Goal: Task Accomplishment & Management: Use online tool/utility

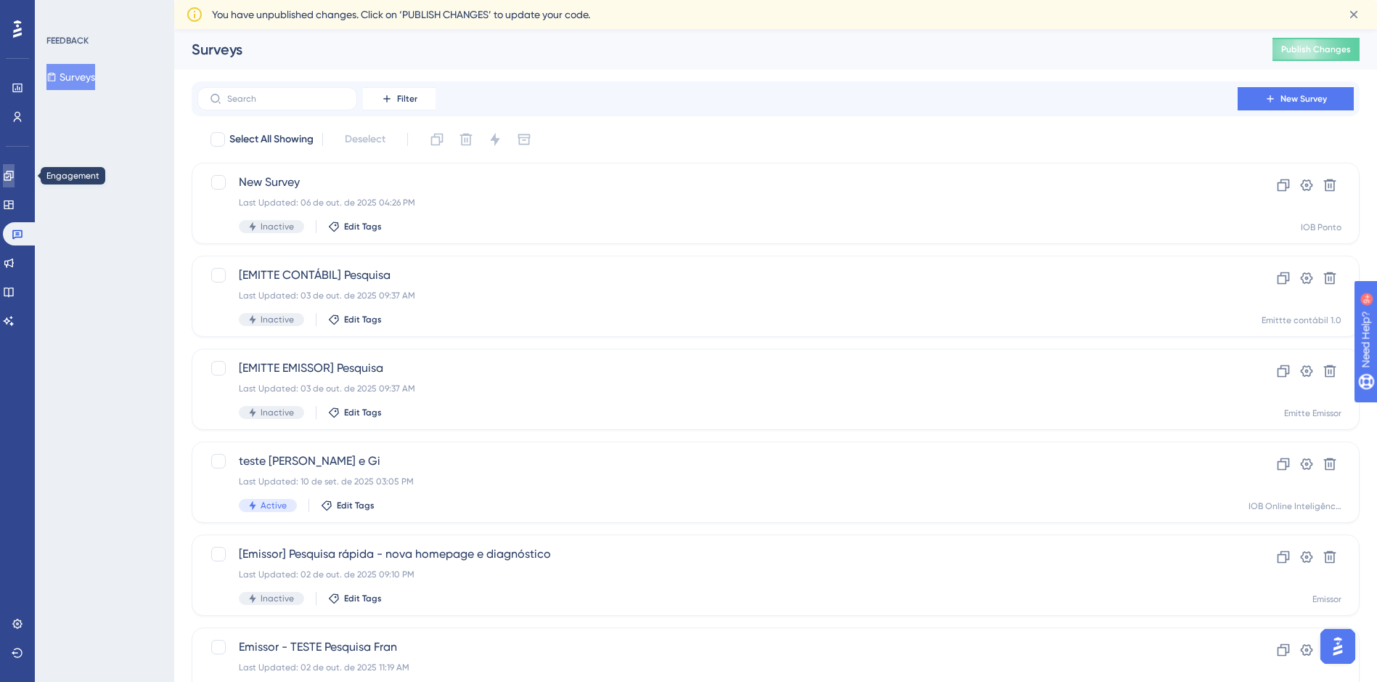
click at [14, 170] on icon at bounding box center [9, 176] width 12 height 12
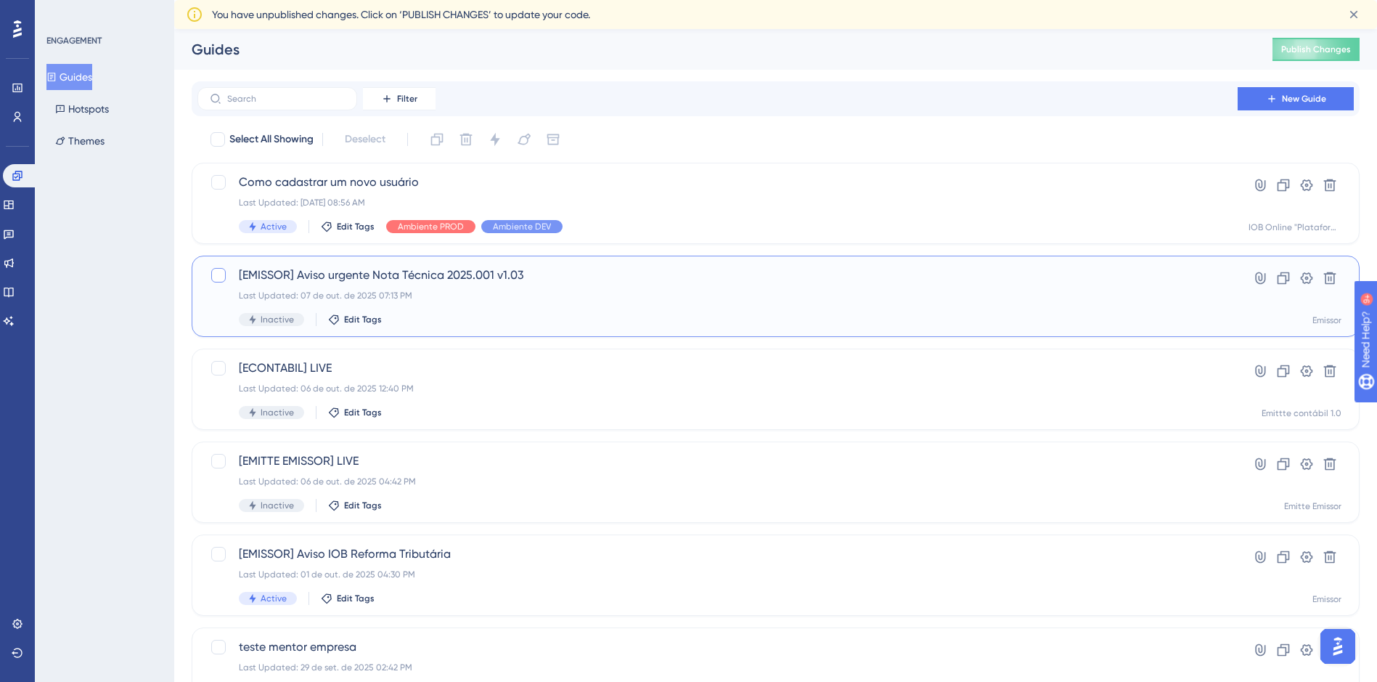
click at [213, 277] on div at bounding box center [218, 275] width 15 height 15
checkbox input "true"
click at [1307, 277] on icon at bounding box center [1307, 278] width 12 height 12
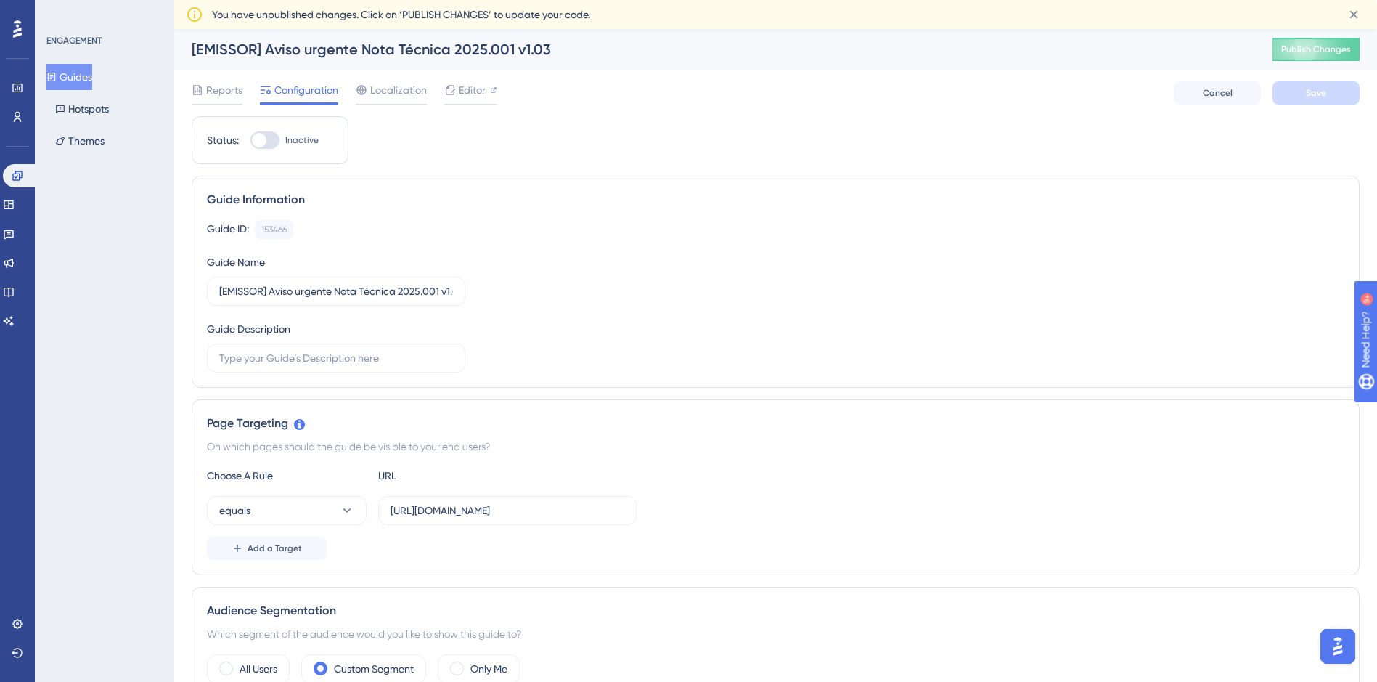
click at [83, 77] on button "Guides" at bounding box center [69, 77] width 46 height 26
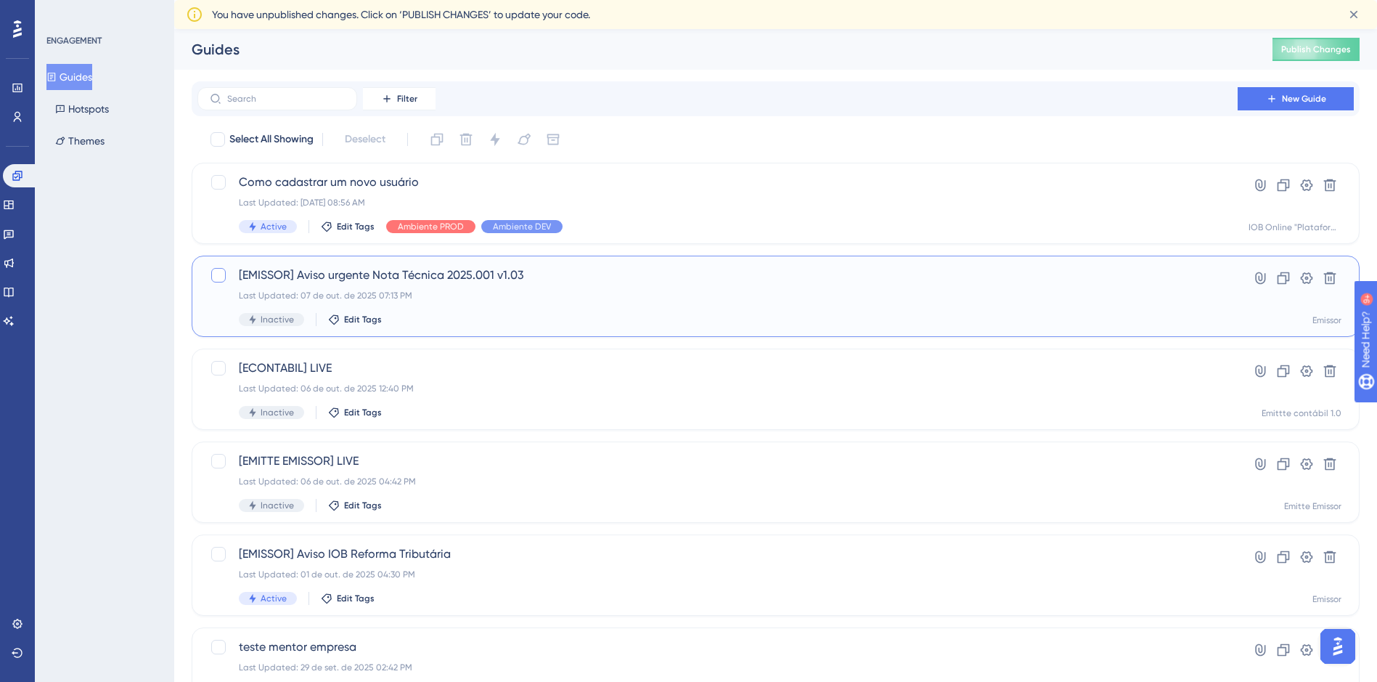
click at [220, 276] on div at bounding box center [218, 275] width 15 height 15
checkbox input "true"
click at [1287, 276] on icon at bounding box center [1283, 278] width 15 height 15
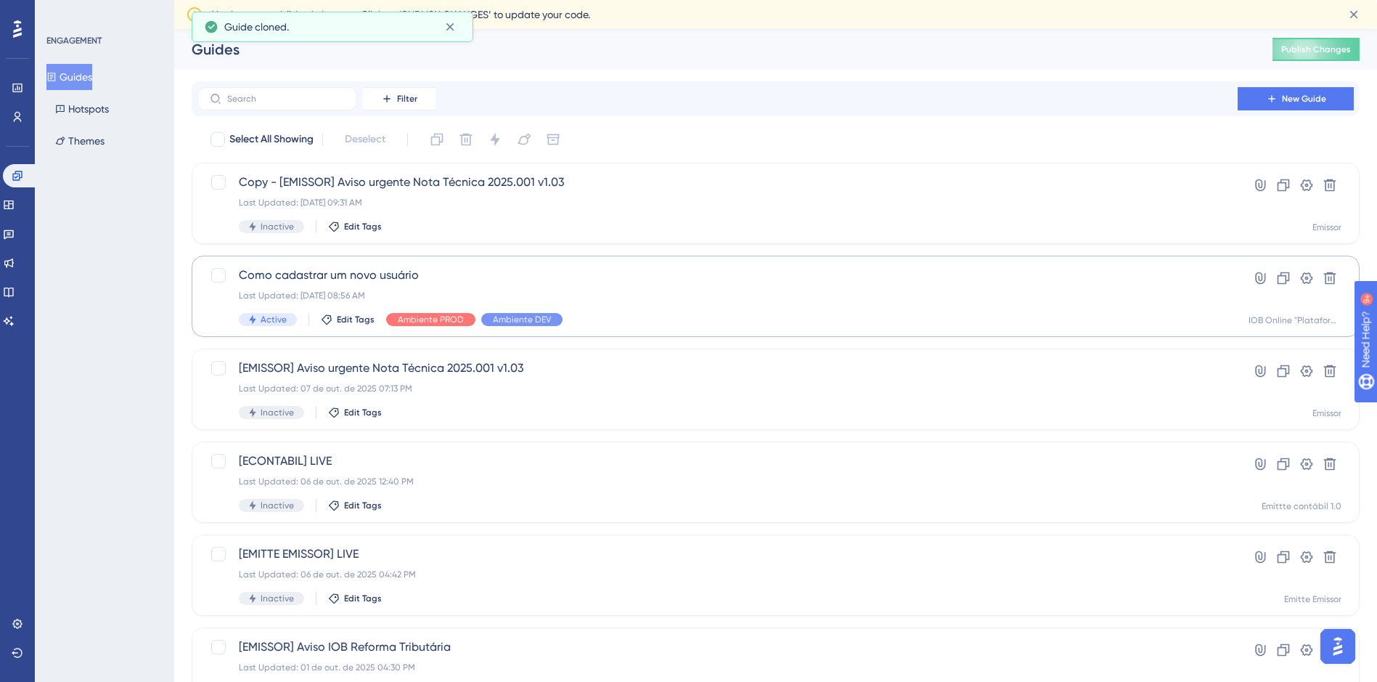
checkbox input "false"
click at [401, 185] on span "Copy - [EMISSOR] Aviso urgente Nota Técnica 2025.001 v1.03" at bounding box center [718, 182] width 958 height 17
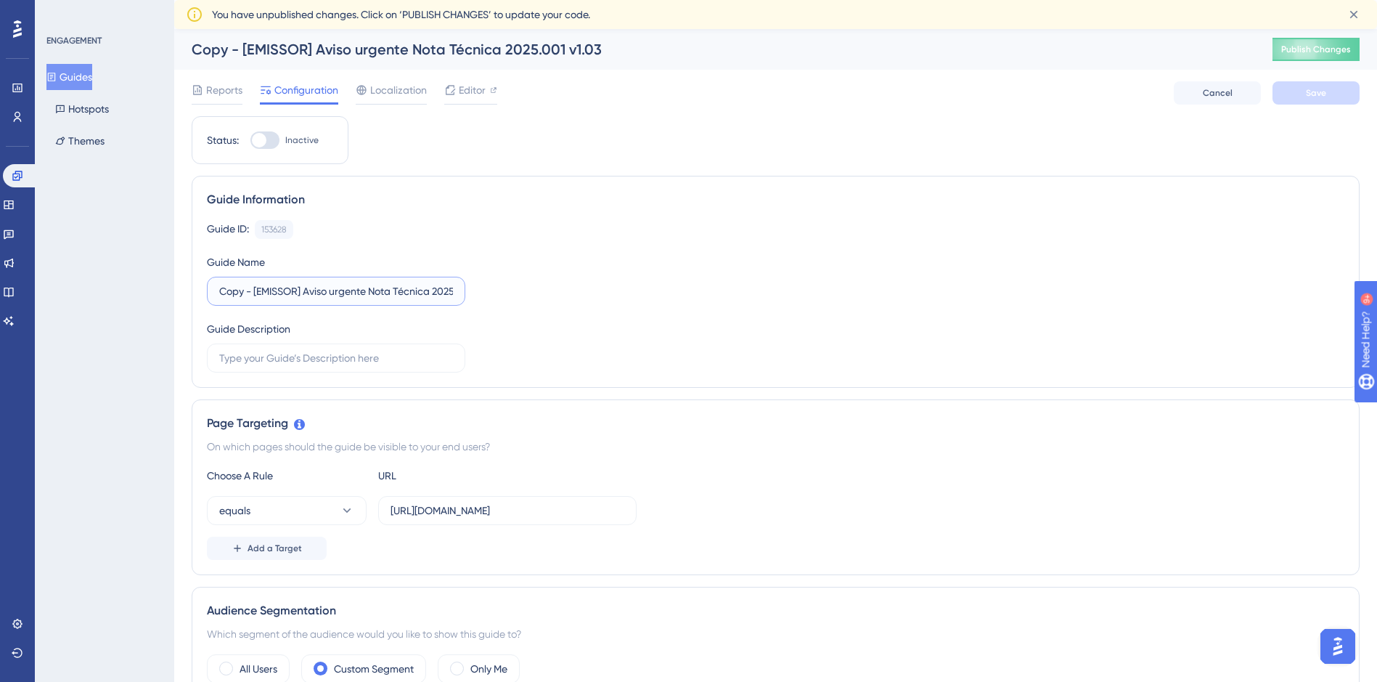
drag, startPoint x: 256, startPoint y: 293, endPoint x: 67, endPoint y: 291, distance: 188.8
type input "[EMISSOR] Aviso urgente Atualização Nota Técnica 2025.001 v1.03"
click at [1301, 89] on button "Save" at bounding box center [1316, 92] width 87 height 23
click at [375, 89] on span "Localization" at bounding box center [398, 89] width 57 height 17
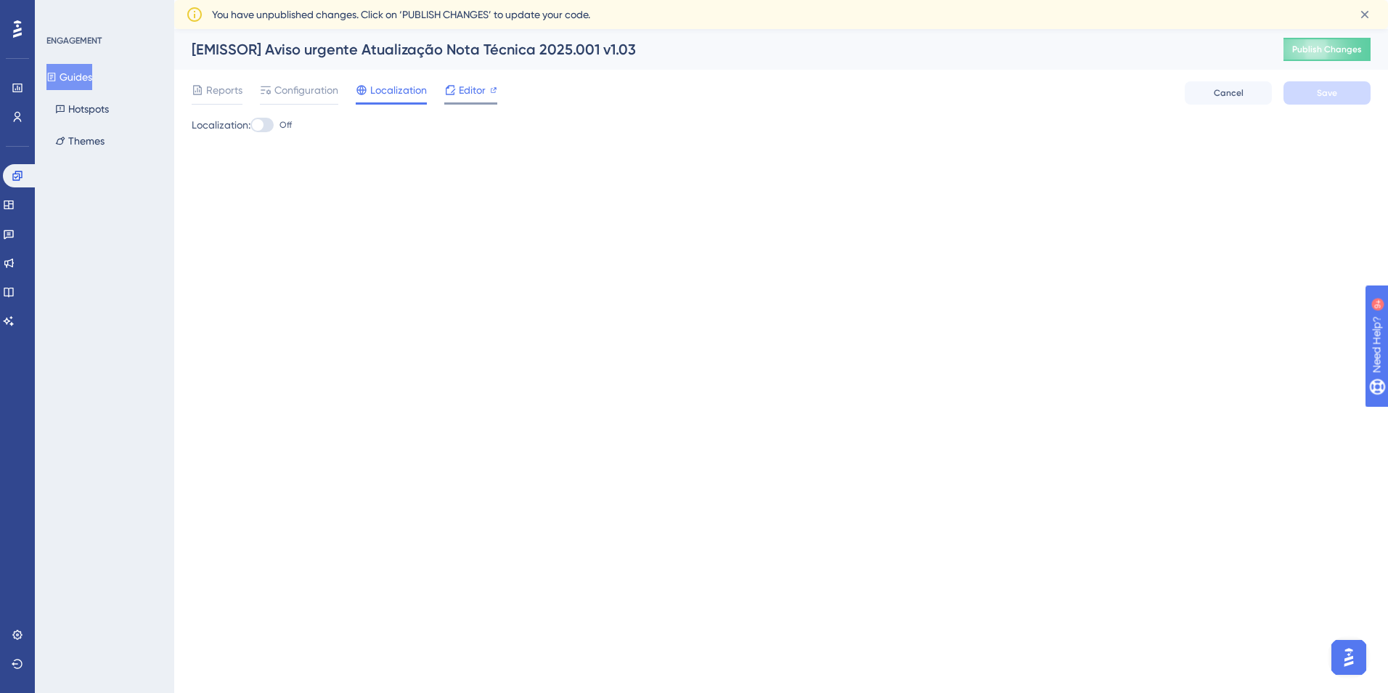
click at [471, 89] on span "Editor" at bounding box center [472, 89] width 27 height 17
